Goal: Task Accomplishment & Management: Manage account settings

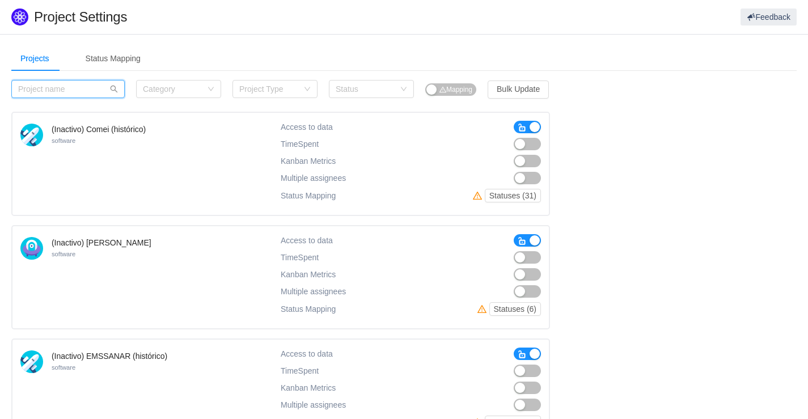
click at [48, 91] on input "text" at bounding box center [67, 89] width 113 height 18
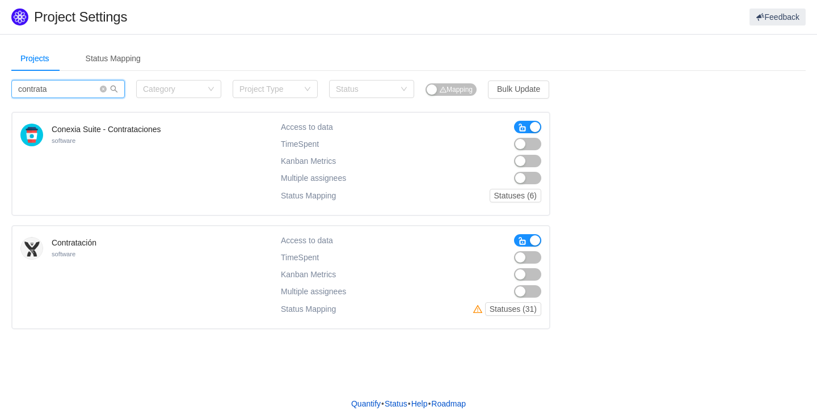
type input "contrata"
click at [521, 147] on button "button" at bounding box center [527, 144] width 27 height 12
click at [525, 160] on button "button" at bounding box center [527, 161] width 27 height 12
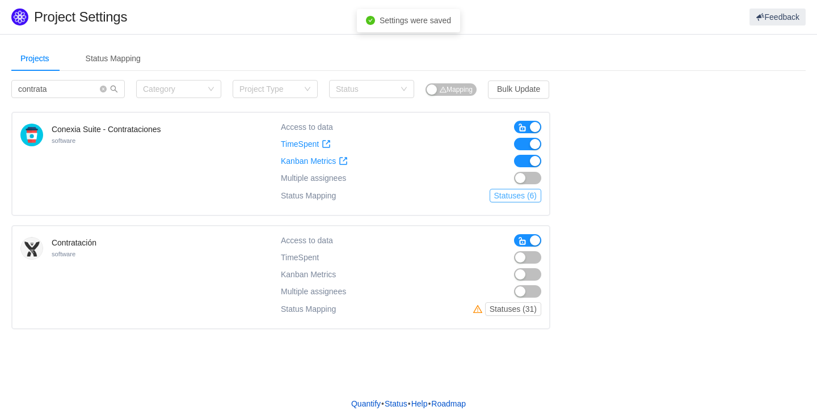
click at [511, 196] on button "Statuses (6)" at bounding box center [515, 196] width 52 height 14
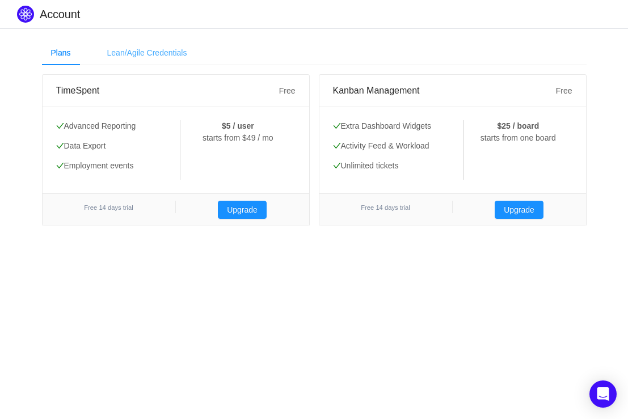
click at [136, 54] on div "Lean/Agile Credentials" at bounding box center [147, 53] width 98 height 26
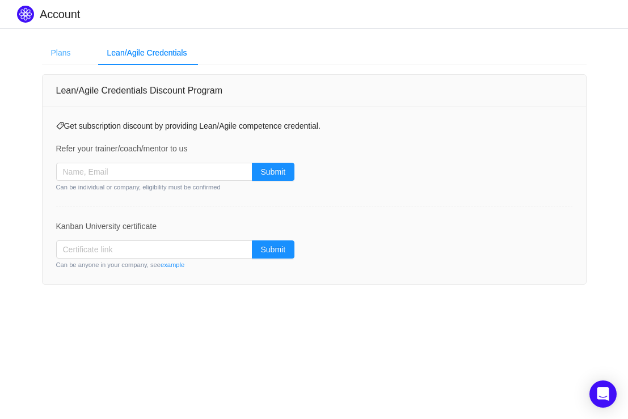
click at [67, 58] on div "Plans" at bounding box center [61, 53] width 38 height 26
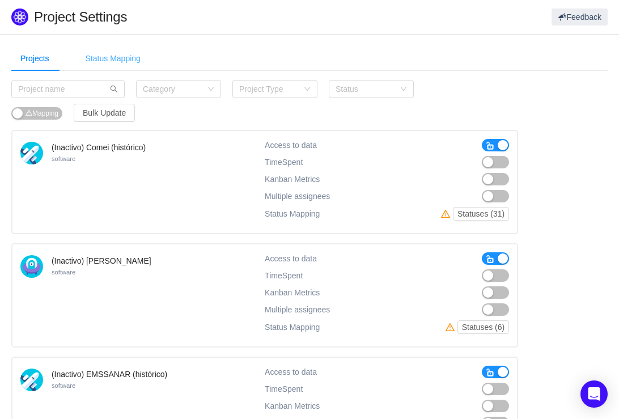
click at [131, 61] on div "Status Mapping" at bounding box center [113, 59] width 73 height 26
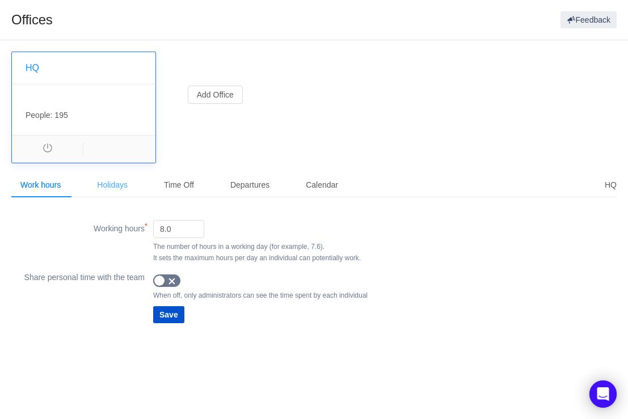
click at [126, 192] on div "Holidays" at bounding box center [112, 185] width 49 height 26
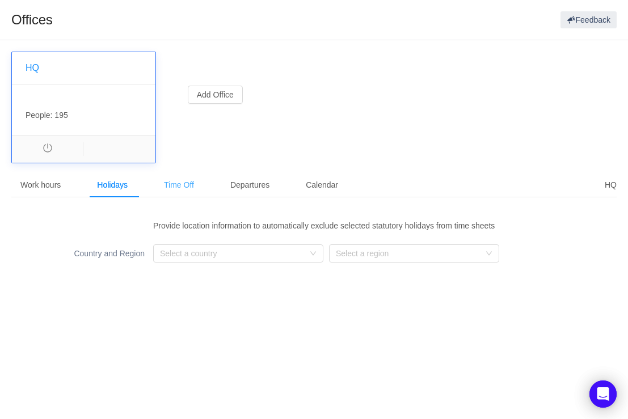
click at [194, 187] on div "Time Off" at bounding box center [179, 185] width 48 height 26
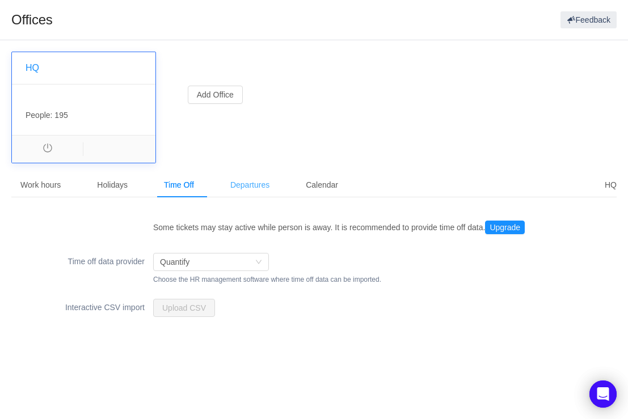
click at [271, 188] on div "Departures" at bounding box center [249, 185] width 57 height 26
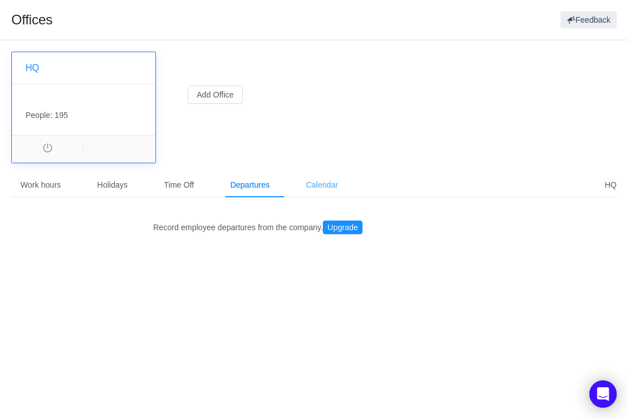
click at [326, 186] on div "Calendar" at bounding box center [322, 185] width 50 height 26
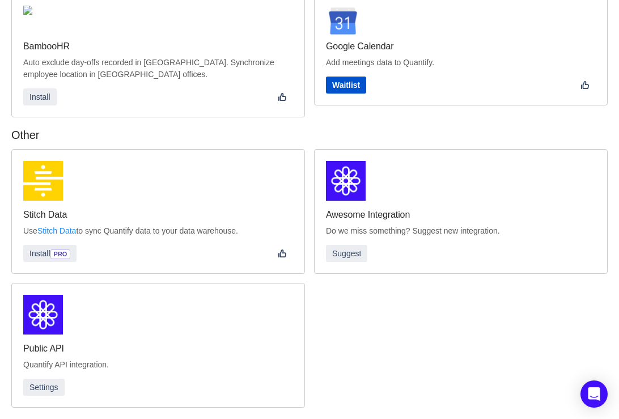
scroll to position [391, 0]
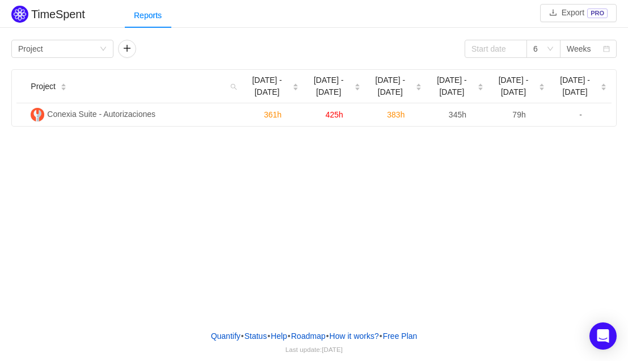
click at [160, 180] on div "TimeSpent Export PRO Reports Group by Project 6 Weeks Project Aug 25 - 31 Sep 1…" at bounding box center [314, 160] width 628 height 320
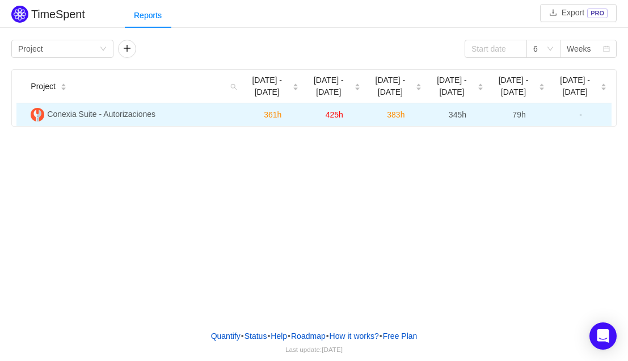
click at [521, 116] on span "79h" at bounding box center [518, 114] width 13 height 9
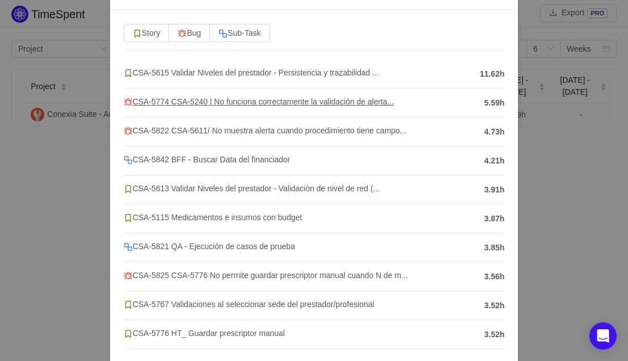
scroll to position [157, 0]
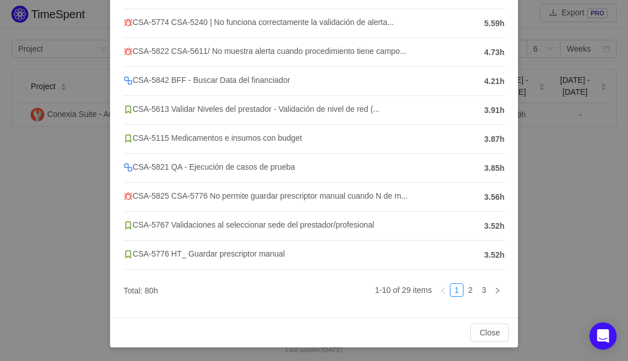
click at [539, 202] on div "Conexia Suite - Autorizaciones Sep 22 - 28 Story Bug Sub-Task CSA-5615 Validar …" at bounding box center [314, 180] width 628 height 361
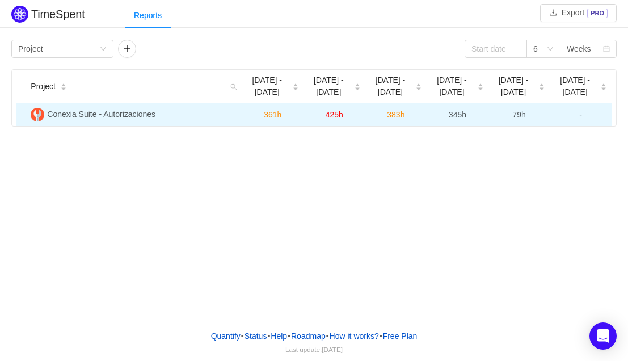
click at [518, 115] on span "79h" at bounding box center [518, 114] width 13 height 9
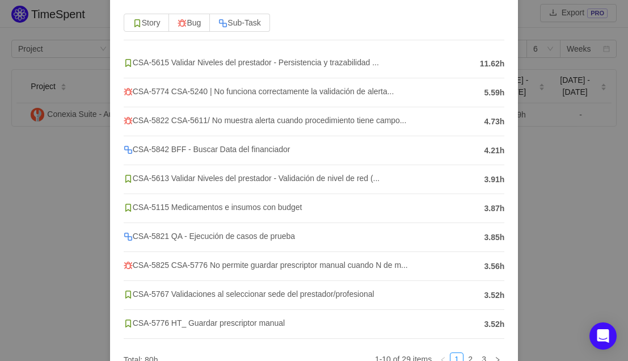
scroll to position [157, 0]
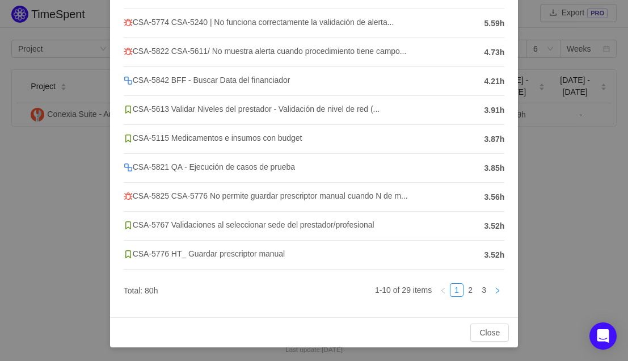
click at [494, 287] on icon "icon: right" at bounding box center [497, 290] width 7 height 7
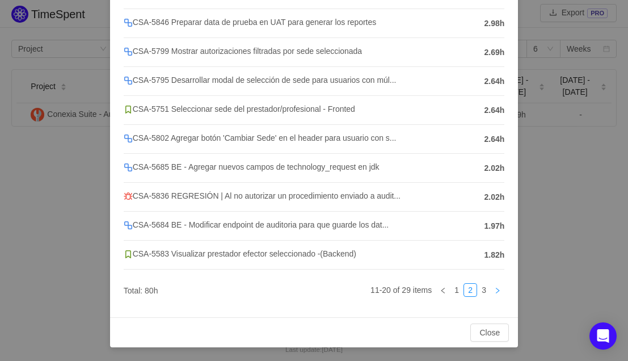
click at [494, 287] on icon "icon: right" at bounding box center [497, 290] width 7 height 7
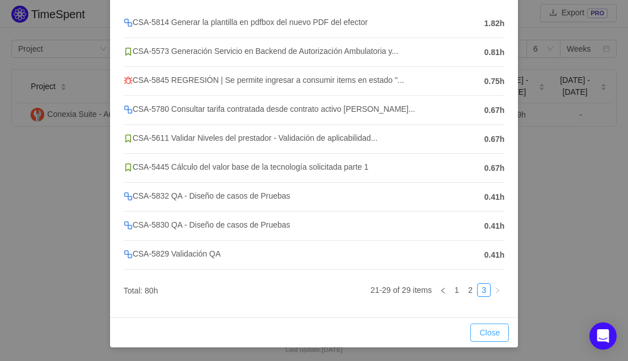
click at [483, 331] on button "Close" at bounding box center [489, 332] width 39 height 18
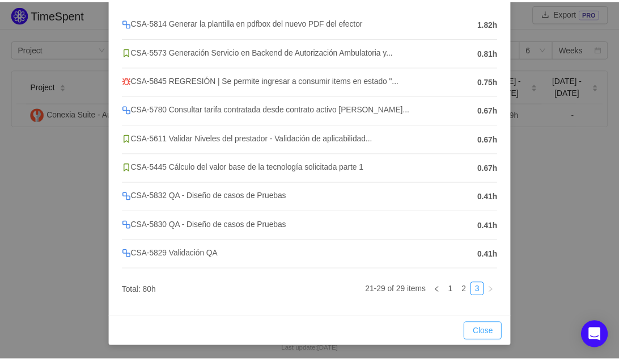
scroll to position [71, 0]
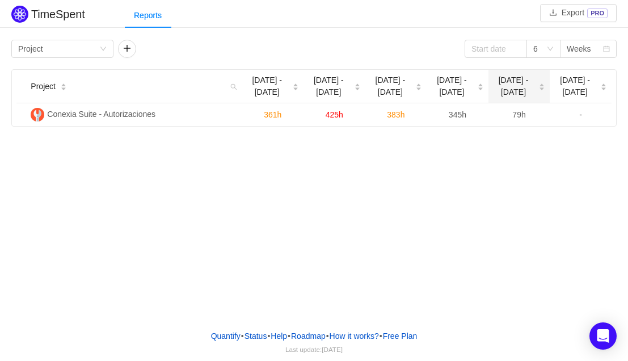
click at [513, 84] on span "Sep 22 - 28" at bounding box center [513, 86] width 41 height 24
click at [129, 52] on button "button" at bounding box center [127, 49] width 18 height 18
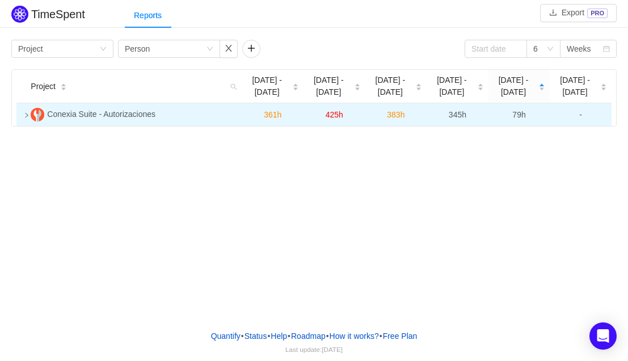
click at [29, 116] on icon "icon: right" at bounding box center [27, 115] width 6 height 6
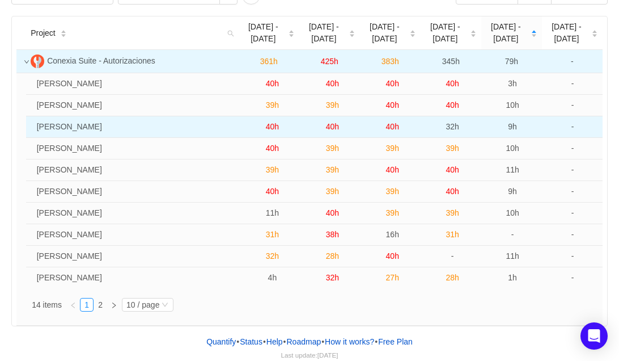
scroll to position [59, 0]
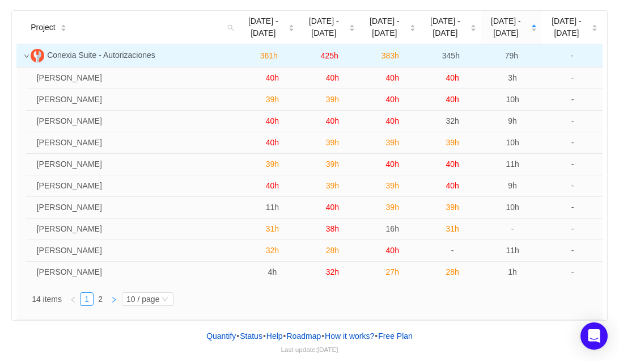
click at [115, 299] on icon "icon: right" at bounding box center [114, 299] width 7 height 7
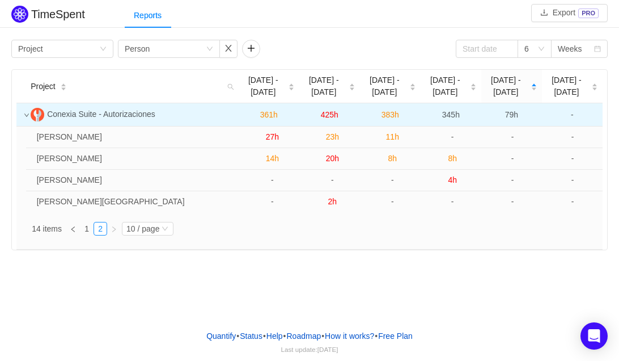
scroll to position [0, 0]
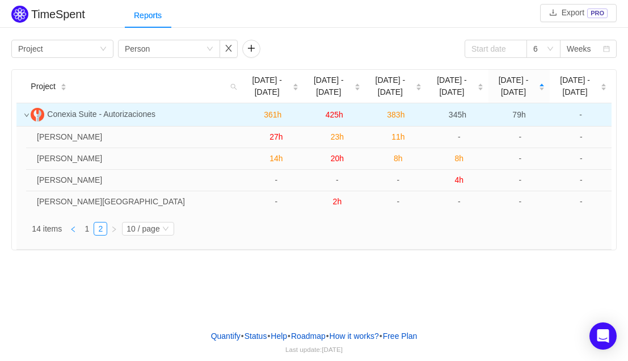
click at [77, 229] on icon "icon: left" at bounding box center [73, 229] width 7 height 7
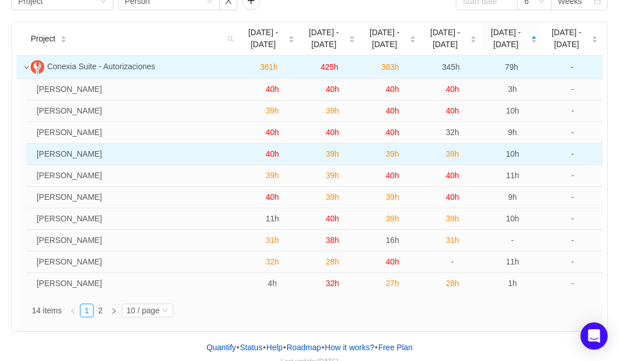
scroll to position [59, 0]
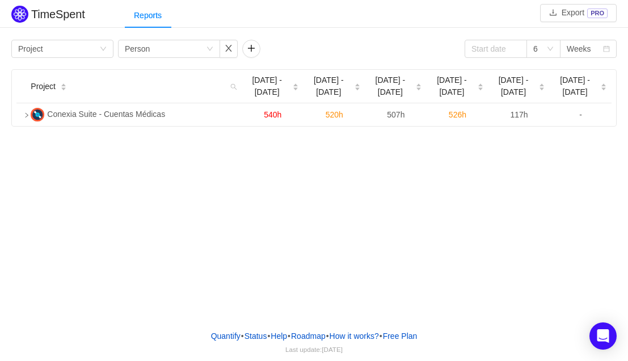
click at [329, 46] on div "Group by Project Group by Person 6 Weeks" at bounding box center [313, 49] width 605 height 18
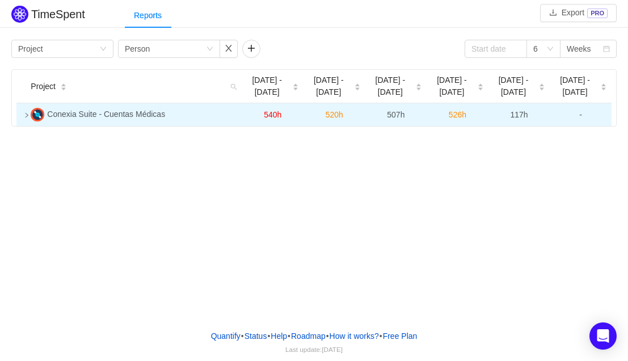
click at [26, 115] on td at bounding box center [21, 114] width 10 height 23
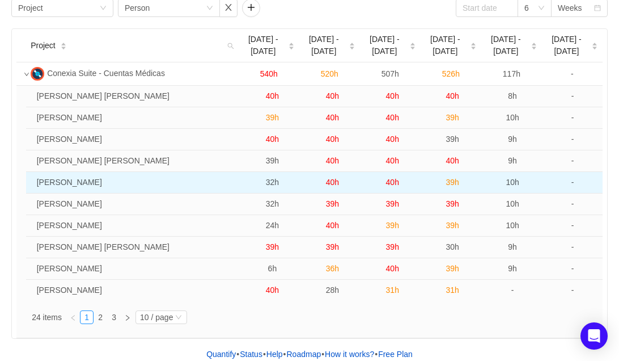
scroll to position [59, 0]
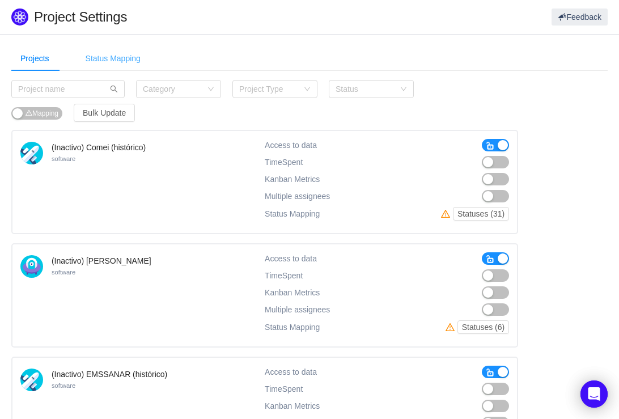
click at [121, 58] on div "Status Mapping" at bounding box center [113, 59] width 73 height 26
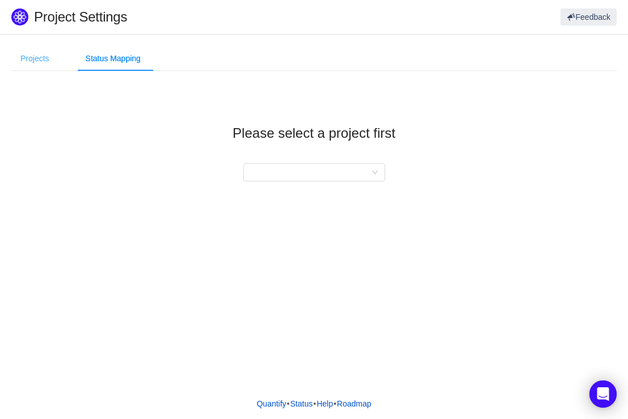
click at [49, 62] on div "Projects" at bounding box center [34, 59] width 47 height 26
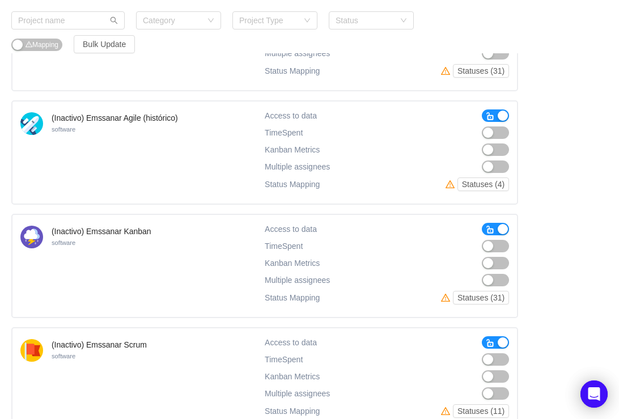
scroll to position [367, 0]
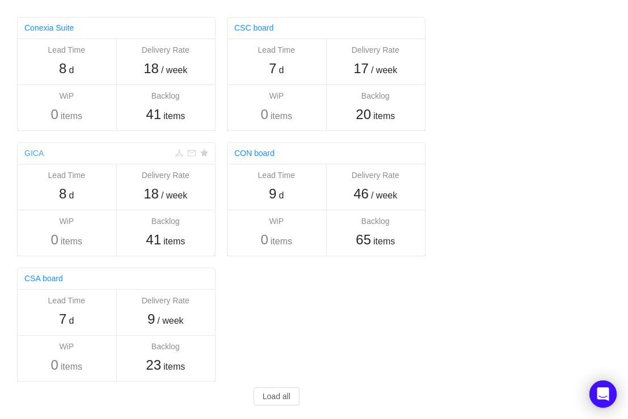
click at [39, 155] on link "GICA" at bounding box center [33, 153] width 19 height 9
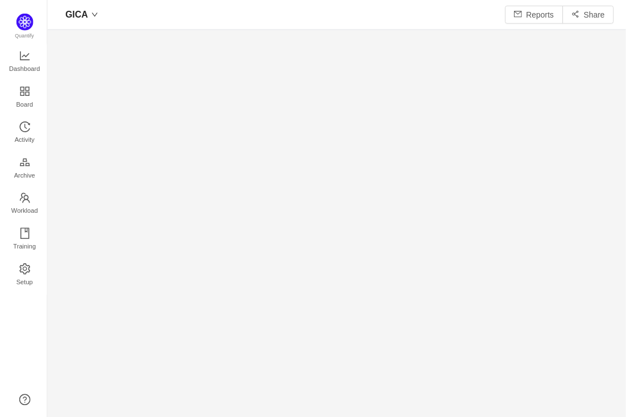
scroll to position [403, 557]
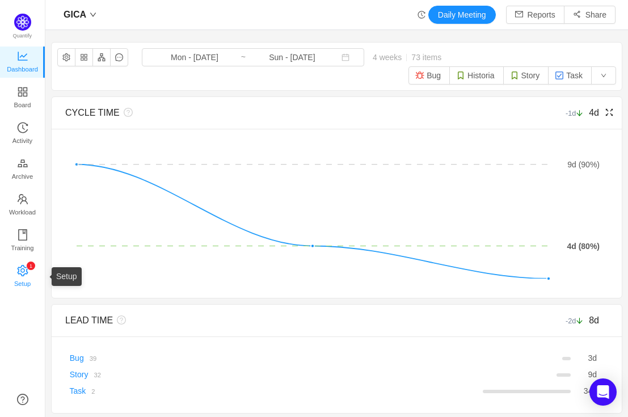
click at [20, 275] on span "Setup" at bounding box center [22, 283] width 16 height 23
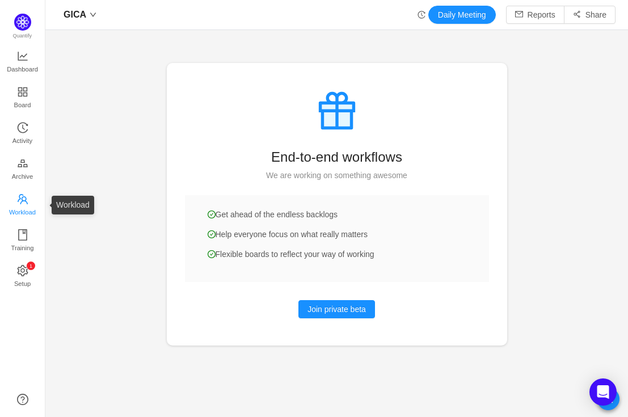
click at [20, 199] on icon "icon: team" at bounding box center [22, 198] width 11 height 11
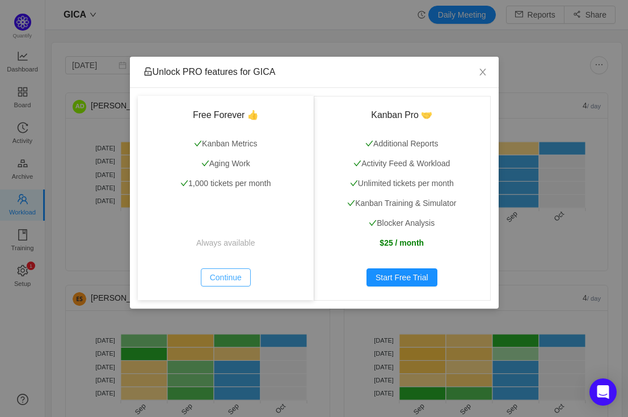
click at [230, 273] on button "Continue" at bounding box center [226, 277] width 50 height 18
click at [486, 72] on icon "icon: close" at bounding box center [482, 71] width 9 height 9
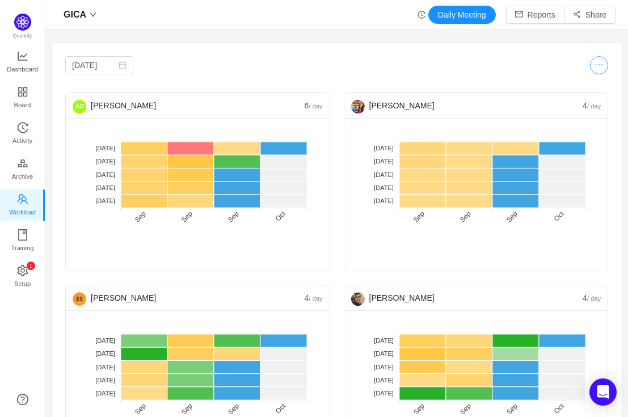
click at [598, 69] on button "button" at bounding box center [599, 65] width 18 height 18
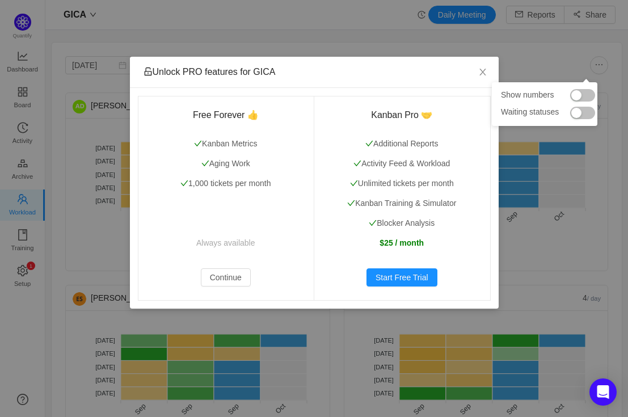
click at [585, 95] on button "button" at bounding box center [582, 95] width 25 height 12
click at [483, 71] on icon "icon: close" at bounding box center [482, 72] width 6 height 7
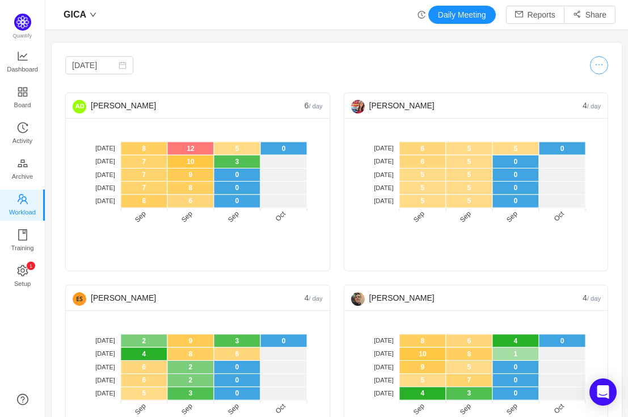
click at [590, 67] on button "button" at bounding box center [599, 65] width 18 height 18
click at [593, 116] on button "button" at bounding box center [582, 113] width 25 height 12
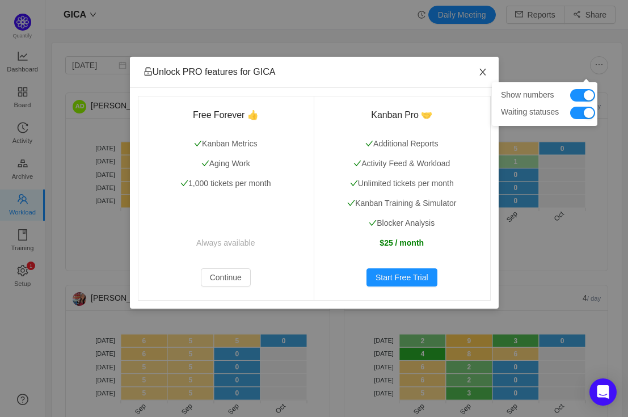
click at [483, 75] on icon "icon: close" at bounding box center [482, 71] width 9 height 9
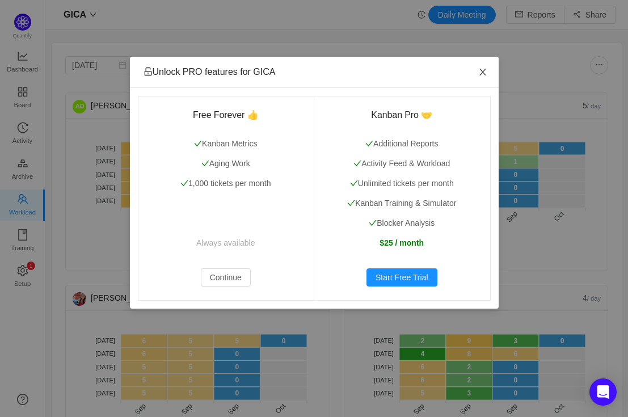
click at [481, 71] on icon "icon: close" at bounding box center [482, 71] width 9 height 9
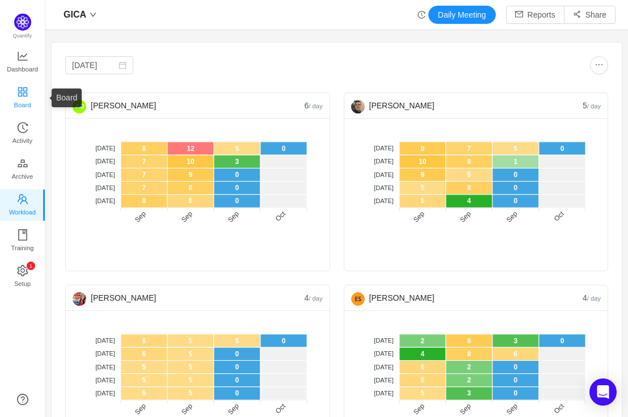
click at [24, 99] on span "Board" at bounding box center [22, 105] width 17 height 23
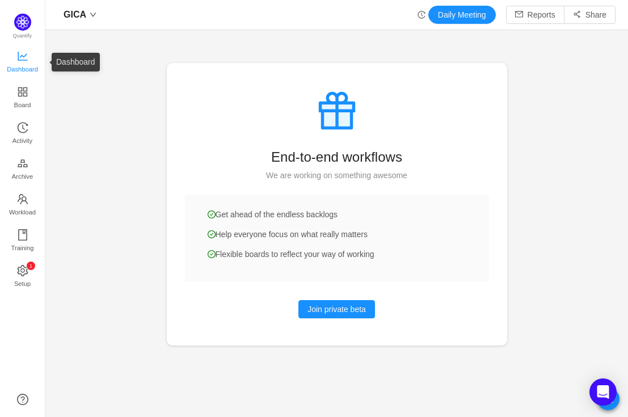
click at [28, 66] on span "Dashboard" at bounding box center [22, 69] width 31 height 23
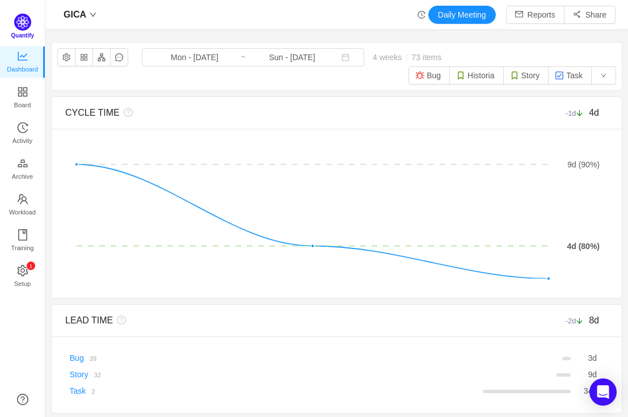
click at [26, 28] on img at bounding box center [22, 22] width 17 height 17
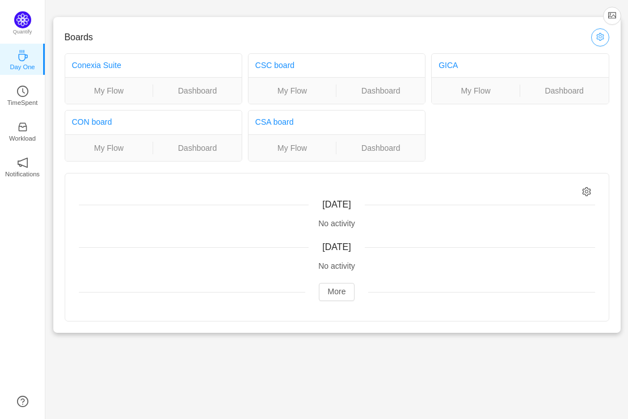
click at [593, 39] on button "button" at bounding box center [600, 37] width 18 height 18
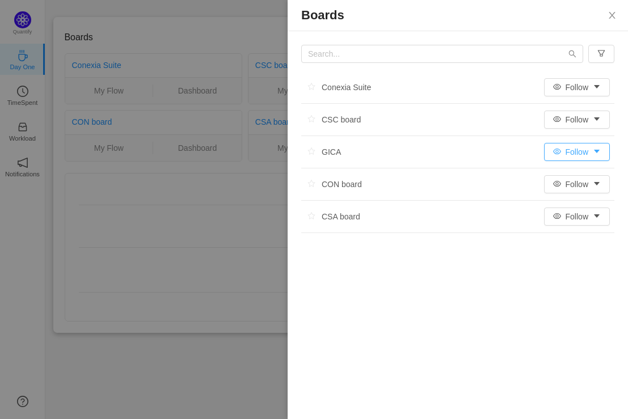
click at [591, 154] on button "Follow" at bounding box center [577, 152] width 66 height 18
click at [585, 211] on li "Ignore" at bounding box center [577, 211] width 69 height 18
click at [585, 149] on button "Ignore" at bounding box center [577, 152] width 66 height 18
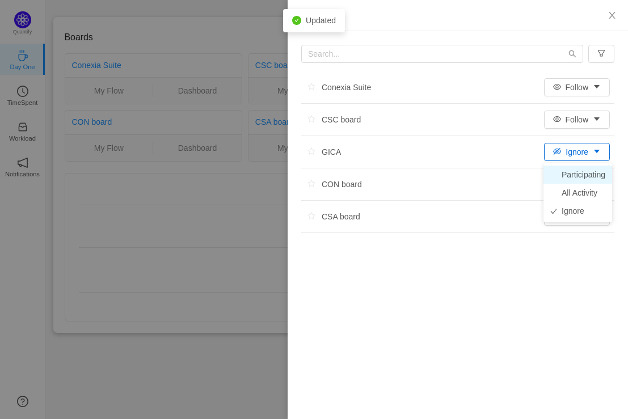
click at [568, 175] on li "Participating" at bounding box center [577, 175] width 69 height 18
click at [572, 151] on button "Participating" at bounding box center [566, 152] width 87 height 18
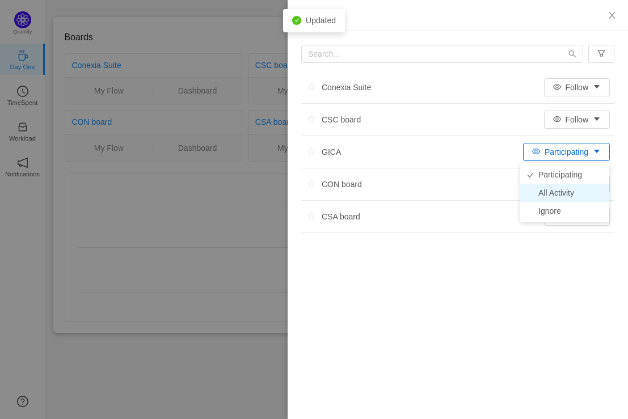
click at [567, 193] on li "All Activity" at bounding box center [564, 193] width 89 height 18
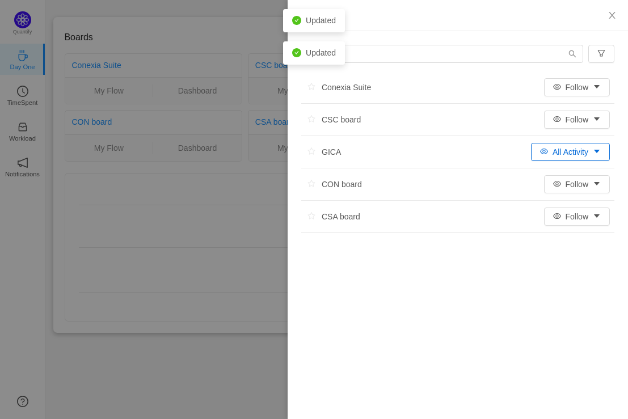
click at [566, 156] on button "All Activity" at bounding box center [570, 152] width 79 height 18
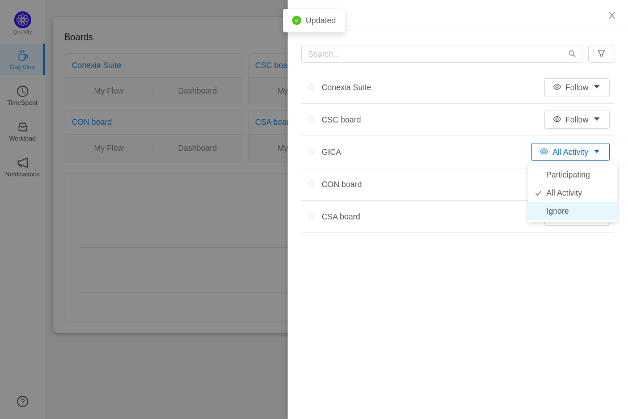
click at [564, 213] on li "Ignore" at bounding box center [572, 211] width 89 height 18
click at [619, 18] on button "Close" at bounding box center [612, 16] width 32 height 32
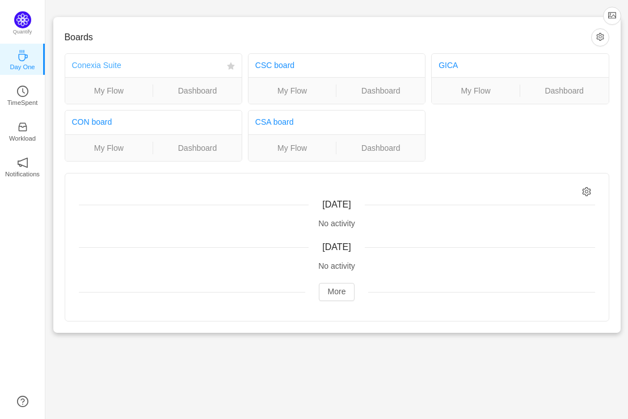
click at [95, 67] on link "Conexia Suite" at bounding box center [96, 65] width 49 height 9
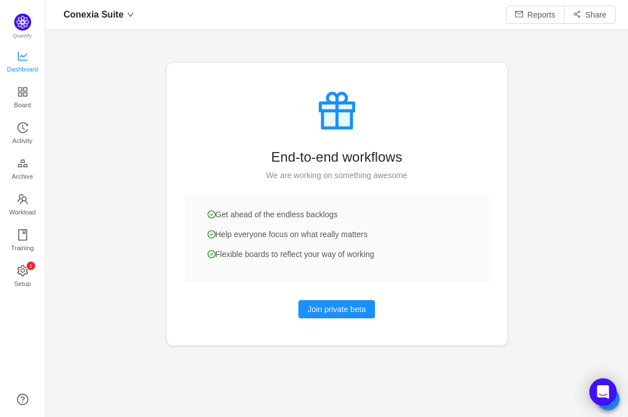
scroll to position [400, 557]
click at [26, 56] on icon "icon: line-chart" at bounding box center [22, 55] width 11 height 11
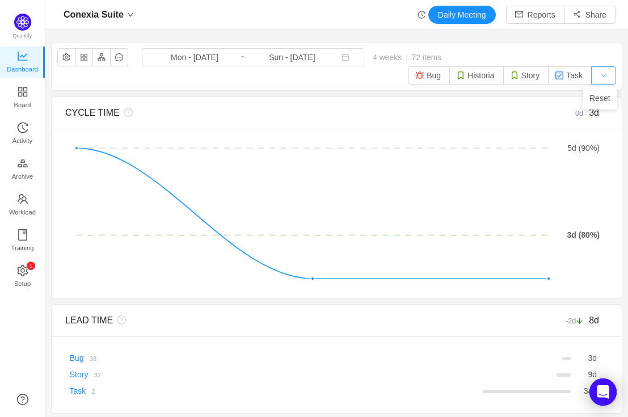
click at [591, 78] on button "button" at bounding box center [603, 75] width 25 height 18
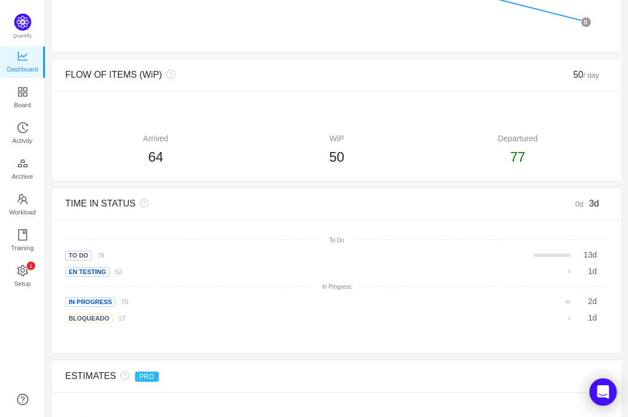
scroll to position [838, 0]
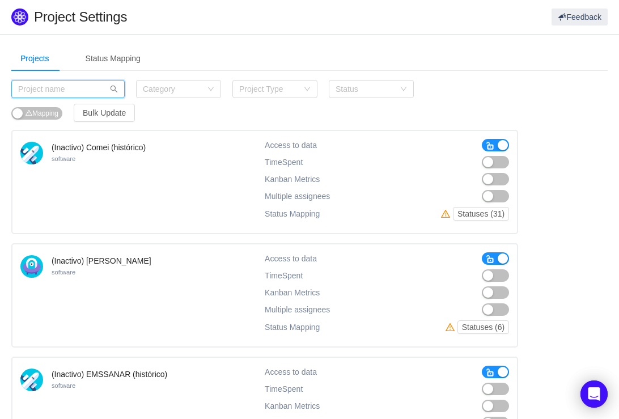
click at [56, 86] on input "text" at bounding box center [67, 89] width 113 height 18
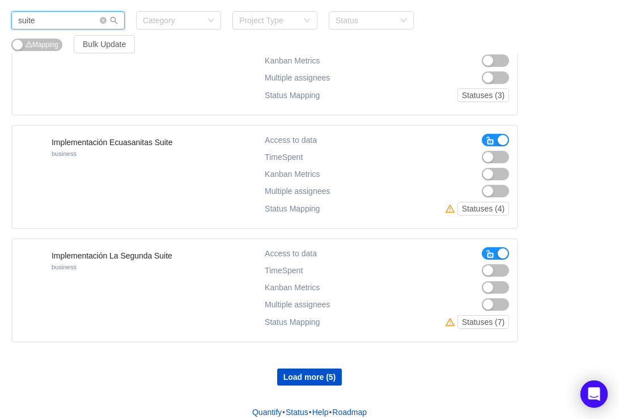
scroll to position [913, 0]
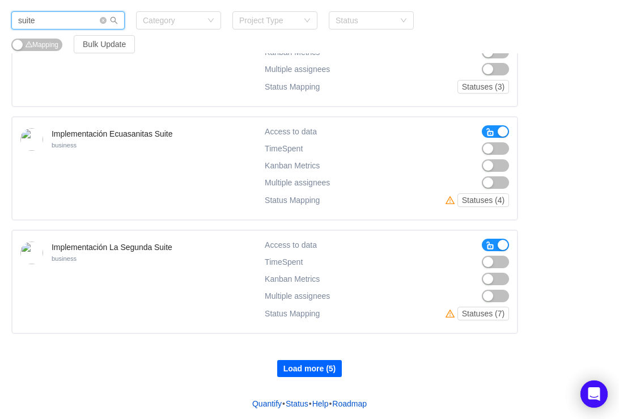
type input "suite"
click at [305, 372] on button "Load more (5)" at bounding box center [309, 368] width 65 height 17
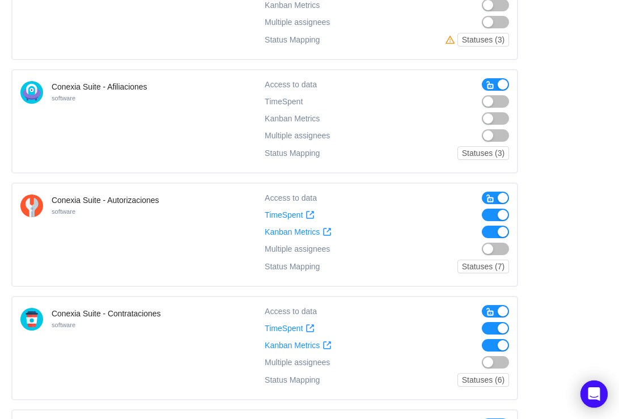
scroll to position [0, 0]
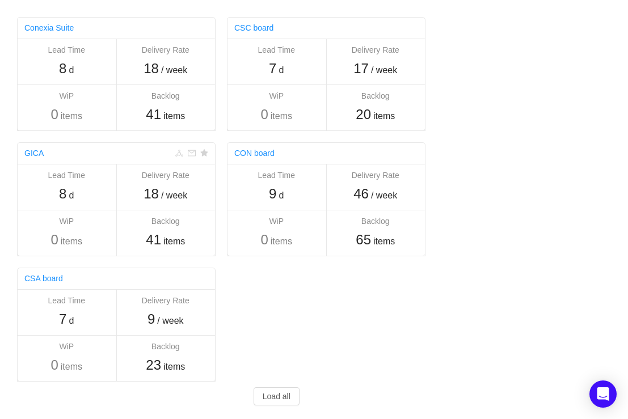
click at [120, 154] on div "GICA" at bounding box center [99, 153] width 151 height 21
click at [44, 153] on div "GICA" at bounding box center [99, 153] width 151 height 21
click at [39, 153] on link "GICA" at bounding box center [33, 153] width 19 height 9
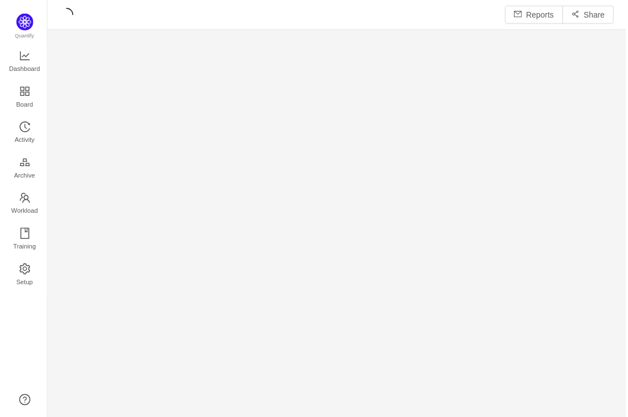
scroll to position [403, 557]
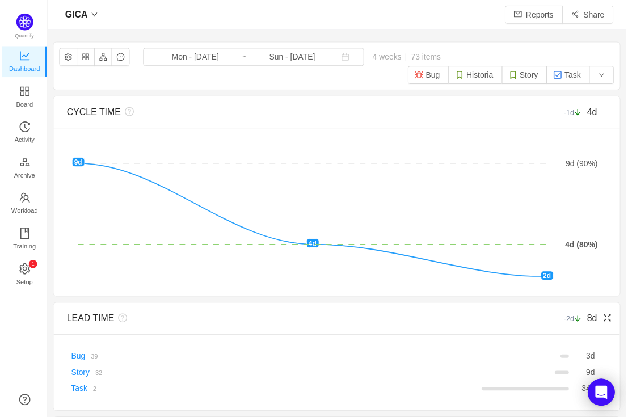
scroll to position [400, 557]
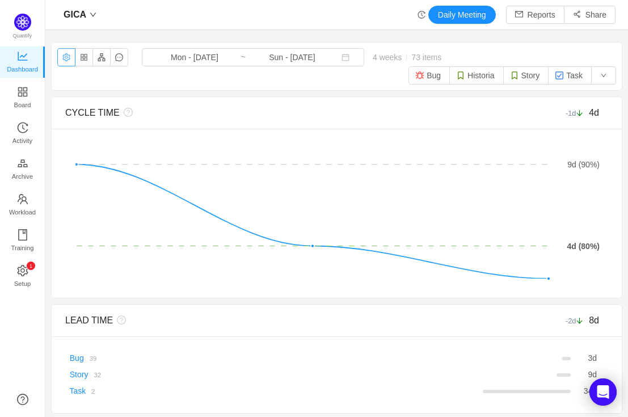
click at [64, 58] on button "button" at bounding box center [66, 57] width 18 height 18
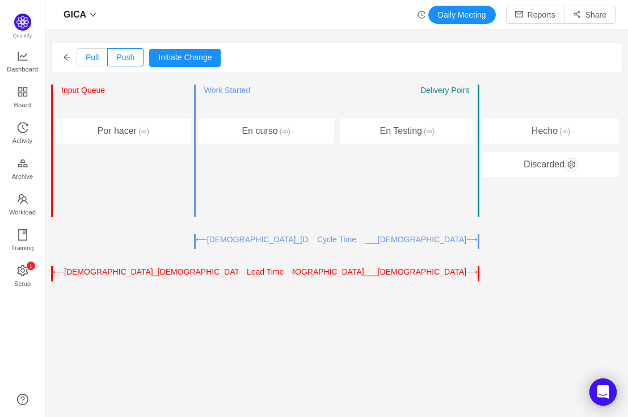
click at [96, 59] on span "Pull" at bounding box center [92, 57] width 13 height 9
click at [86, 60] on input "Pull" at bounding box center [86, 60] width 0 height 0
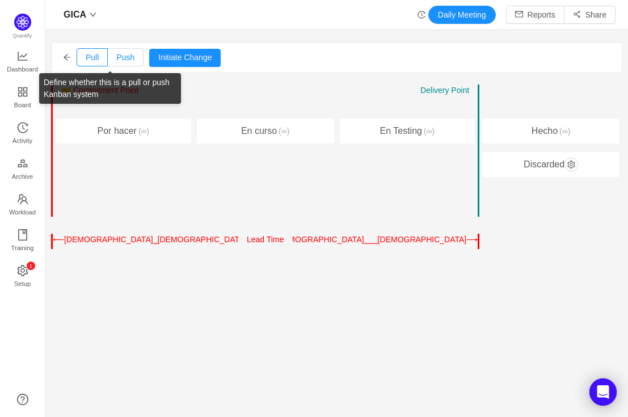
click at [120, 58] on span "Push" at bounding box center [125, 57] width 18 height 9
click at [116, 60] on input "Push" at bounding box center [116, 60] width 0 height 0
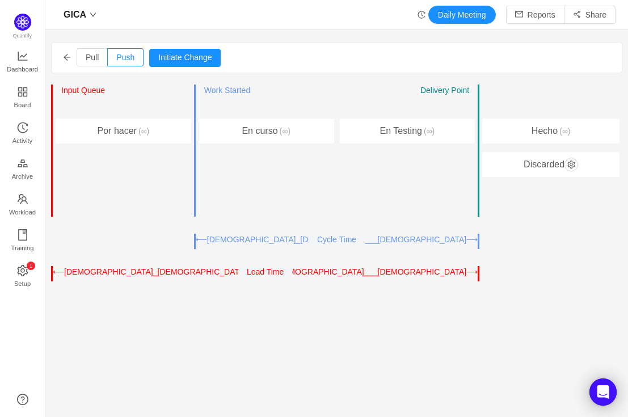
click at [67, 57] on icon "icon: arrow-left" at bounding box center [67, 57] width 7 height 6
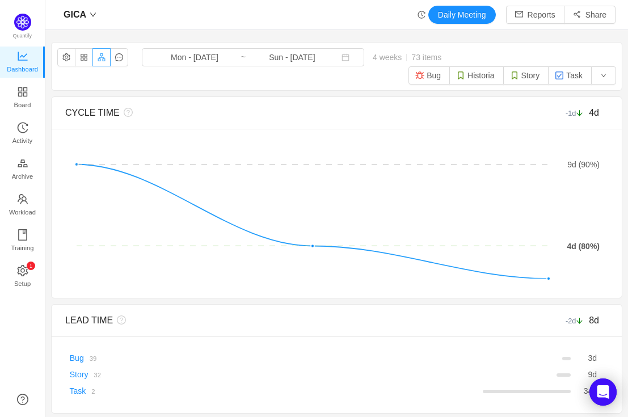
click at [102, 58] on button "button" at bounding box center [101, 57] width 18 height 18
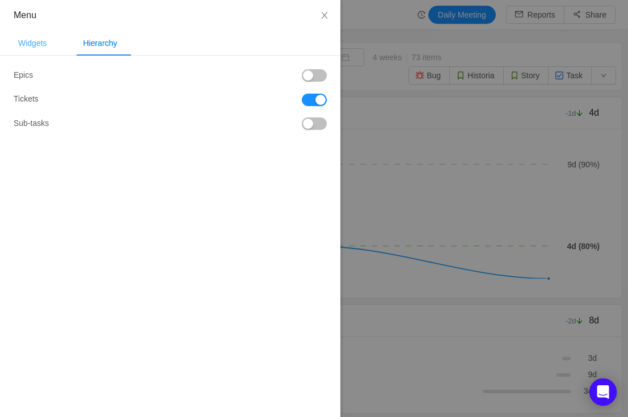
click at [36, 46] on div "Widgets" at bounding box center [32, 44] width 47 height 26
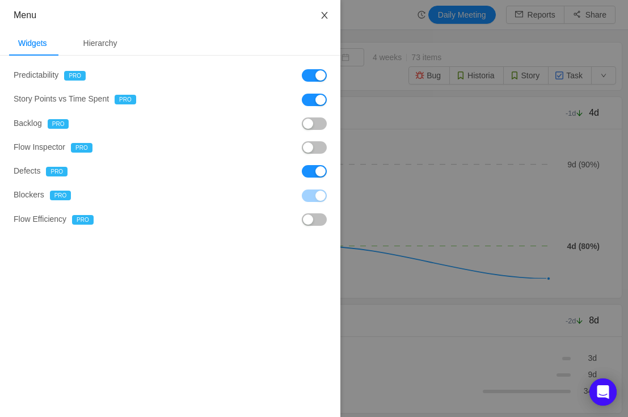
click at [321, 22] on button "Close" at bounding box center [324, 16] width 32 height 32
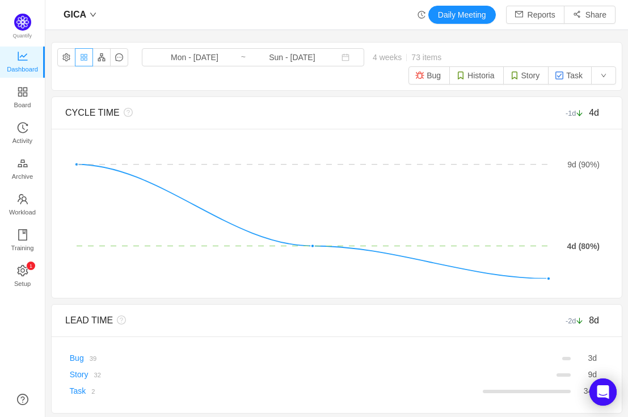
click at [81, 61] on button "button" at bounding box center [84, 57] width 18 height 18
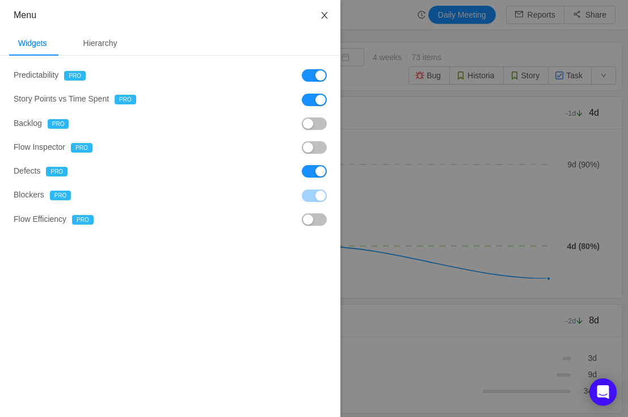
click at [322, 18] on icon "icon: close" at bounding box center [324, 15] width 6 height 7
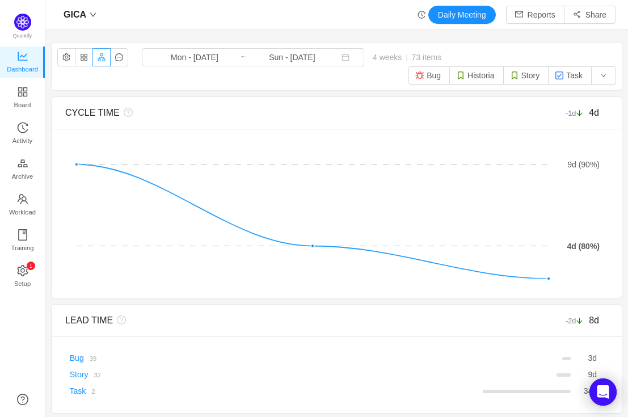
click at [99, 56] on button "button" at bounding box center [101, 57] width 18 height 18
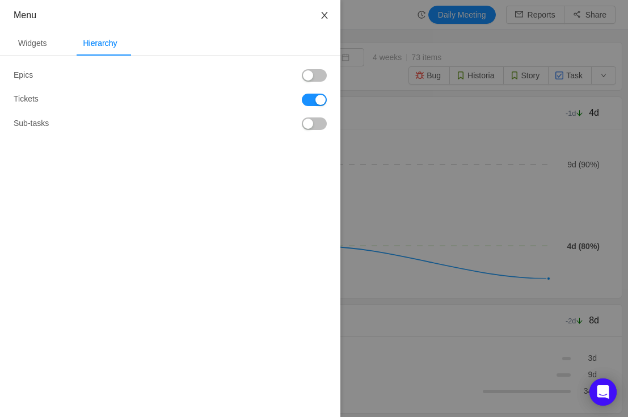
click at [324, 18] on icon "icon: close" at bounding box center [324, 15] width 9 height 9
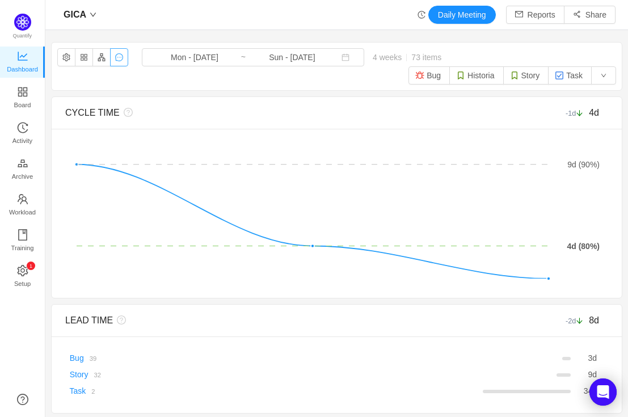
click at [123, 57] on button "button" at bounding box center [119, 57] width 18 height 18
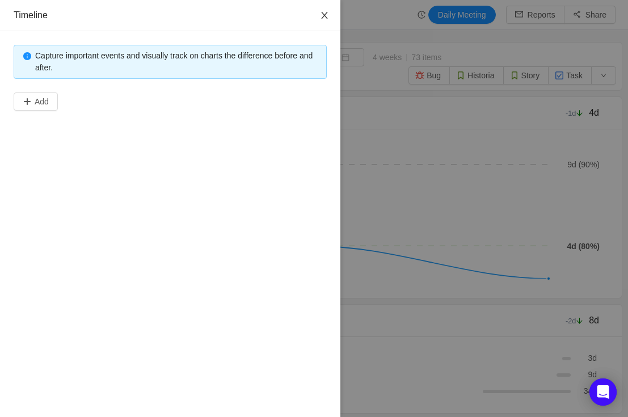
click at [324, 15] on icon "icon: close" at bounding box center [324, 15] width 6 height 7
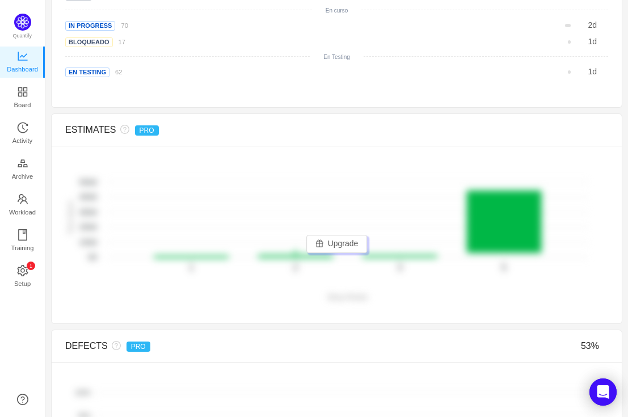
scroll to position [1327, 0]
